Goal: Obtain resource: Obtain resource

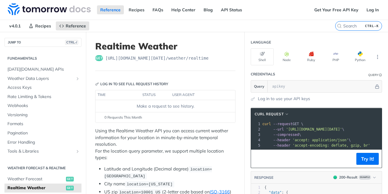
scroll to position [37, 0]
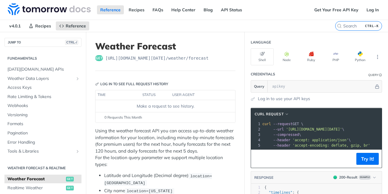
click at [174, 59] on span "https://api.tomorrow.io/v4 /weather/forecast" at bounding box center [156, 58] width 103 height 6
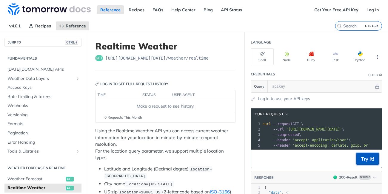
click at [366, 160] on button "Try It!" at bounding box center [367, 159] width 22 height 12
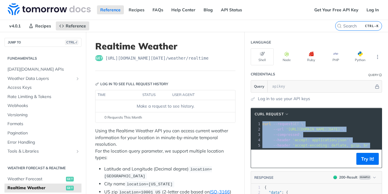
drag, startPoint x: 369, startPoint y: 146, endPoint x: 263, endPoint y: 124, distance: 108.5
click at [263, 124] on div "1 curl --request GET \ 2 --url 'https://api.tomorrow.io/v4/weather/realtime?loc…" at bounding box center [342, 134] width 163 height 27
click at [342, 6] on link "Get Your Free API Key" at bounding box center [336, 9] width 51 height 9
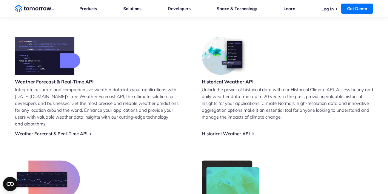
scroll to position [241, 0]
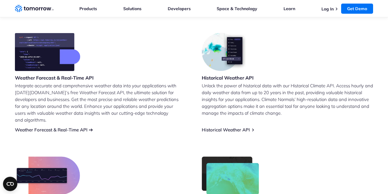
click at [73, 127] on link "Weather Forecast & Real-Time API" at bounding box center [51, 130] width 72 height 6
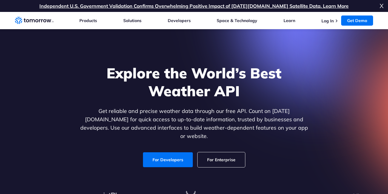
scroll to position [258, 0]
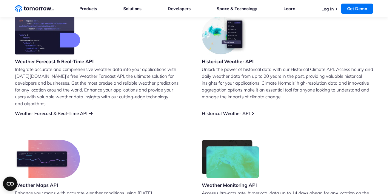
click at [73, 111] on link "Weather Forecast & Real-Time API" at bounding box center [51, 114] width 72 height 6
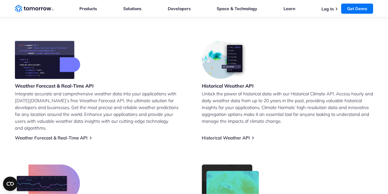
scroll to position [234, 0]
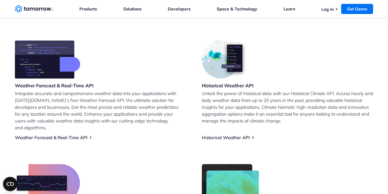
click at [69, 86] on h3 "Weather Forecast & Real-Time API" at bounding box center [54, 85] width 79 height 7
click at [31, 134] on link "Weather Forecast & Real-Time API" at bounding box center [51, 137] width 72 height 6
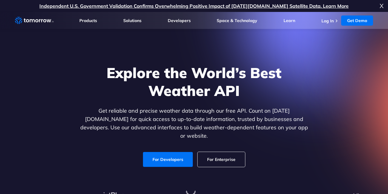
scroll to position [107, 0]
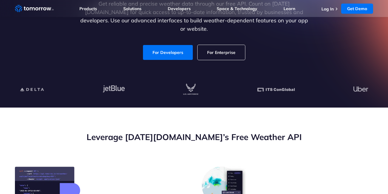
click at [178, 48] on link "For Developers" at bounding box center [168, 52] width 50 height 15
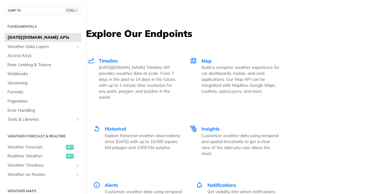
scroll to position [1048, 0]
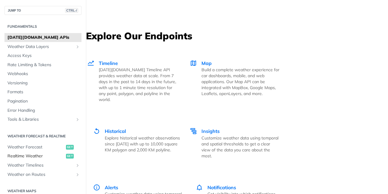
click at [39, 157] on span "Realtime Weather" at bounding box center [35, 156] width 57 height 6
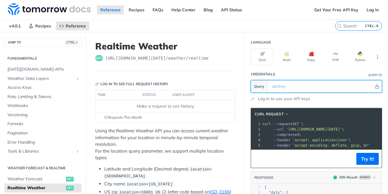
click at [287, 88] on input "text" at bounding box center [321, 87] width 105 height 12
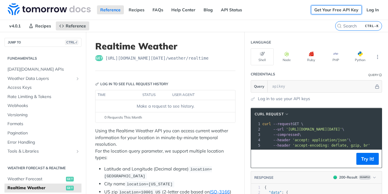
click at [337, 6] on link "Get Your Free API Key" at bounding box center [336, 9] width 51 height 9
click at [372, 10] on link "Log In" at bounding box center [372, 9] width 19 height 9
